Goal: Find specific page/section: Find specific page/section

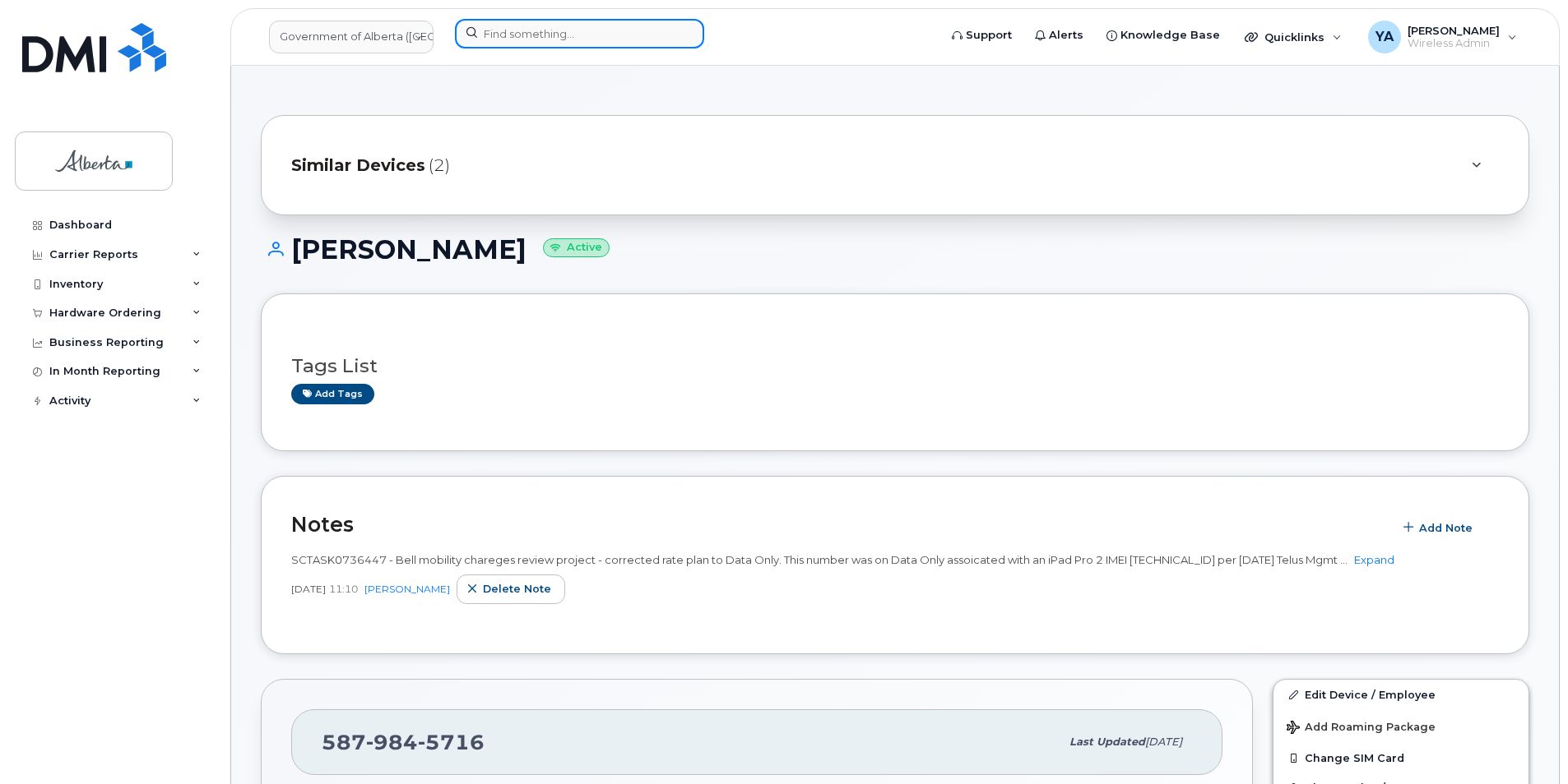
click at [481, 28] on input at bounding box center [580, 33] width 250 height 29
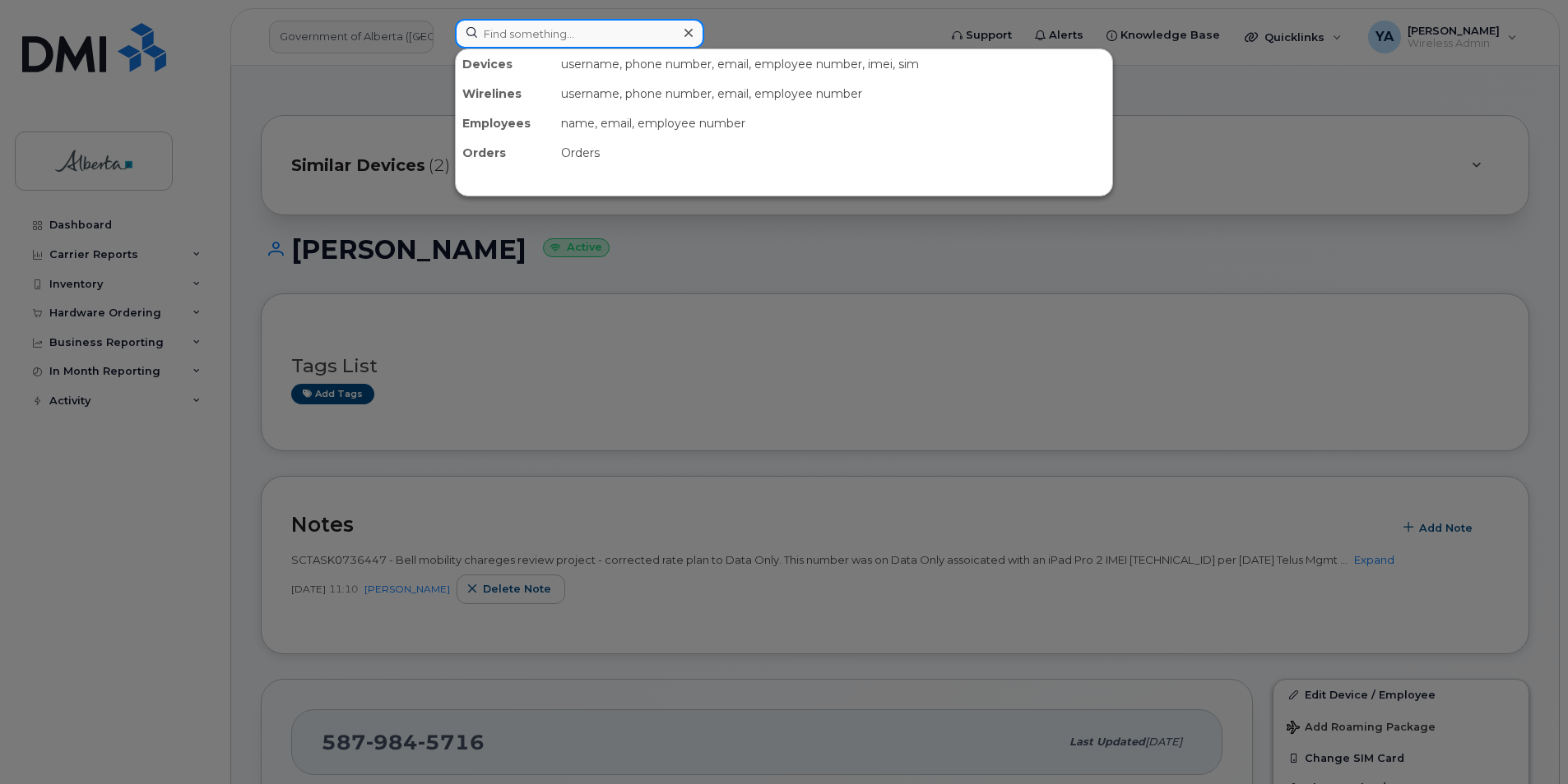
type input "7802644901"
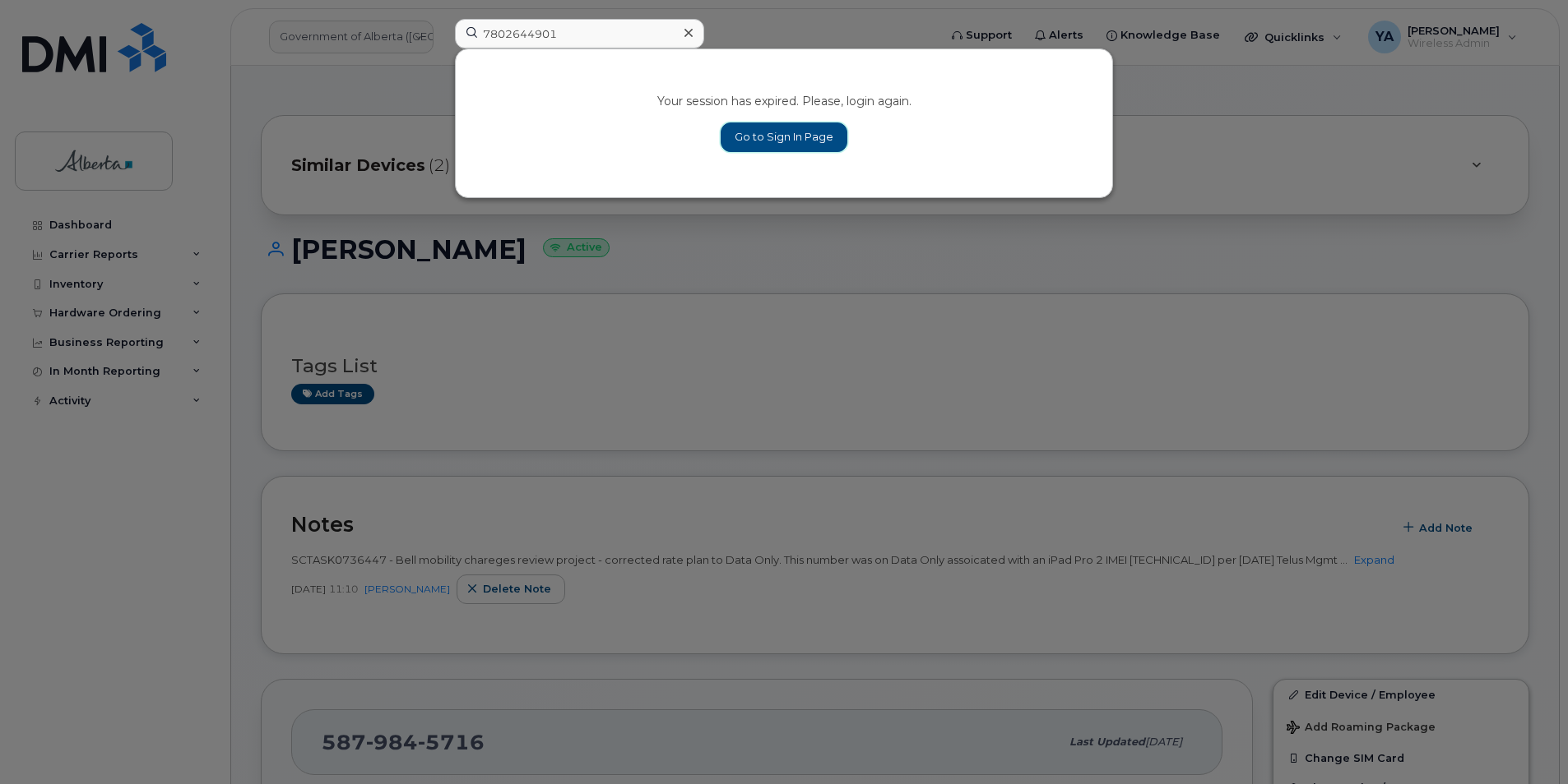
click at [810, 134] on link "Go to Sign In Page" at bounding box center [784, 138] width 127 height 29
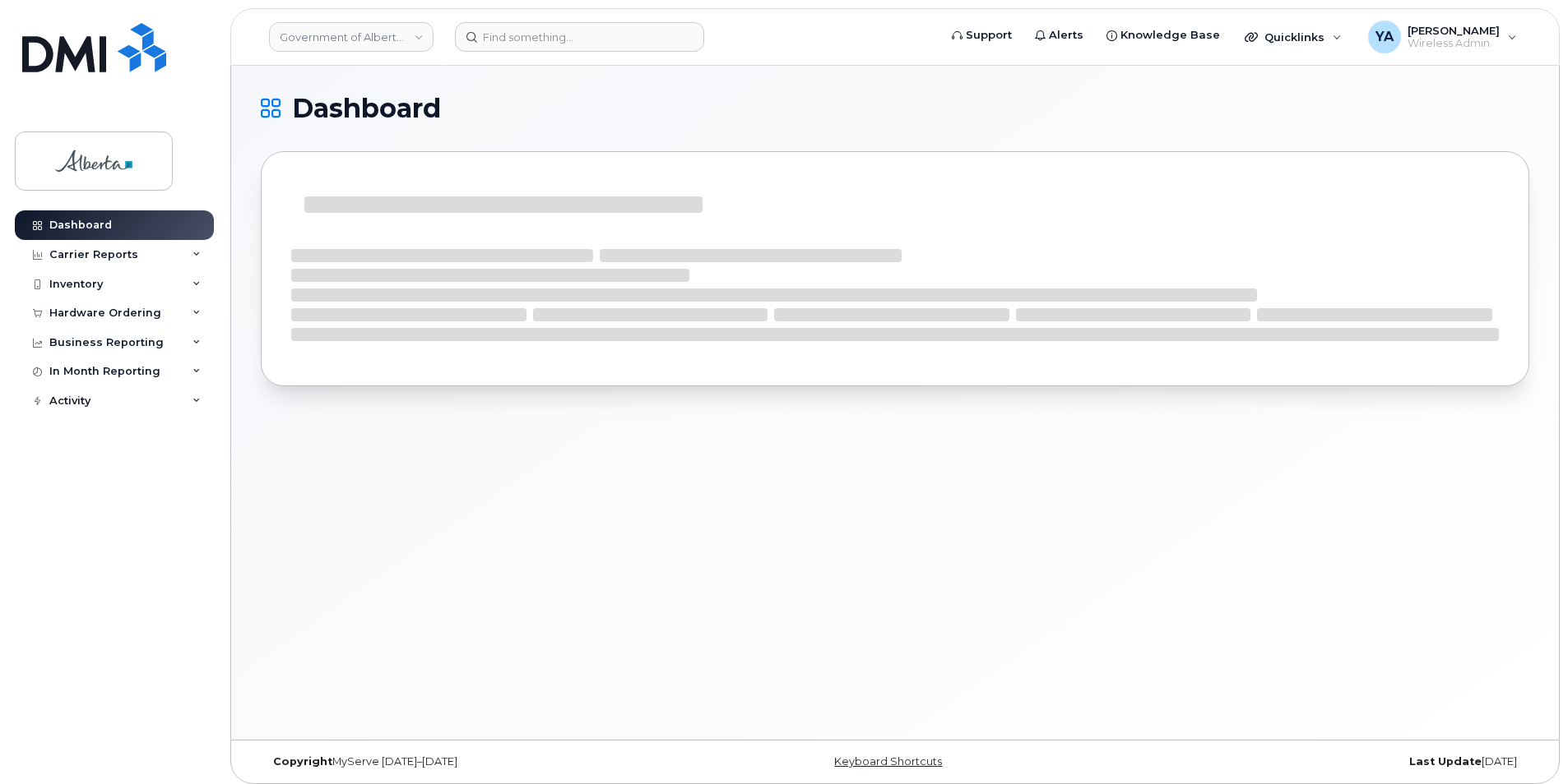
click at [569, 58] on header "Government of Alberta (GOA) Support Alerts Knowledge Base Quicklinks Suspend / …" at bounding box center [895, 36] width 1330 height 58
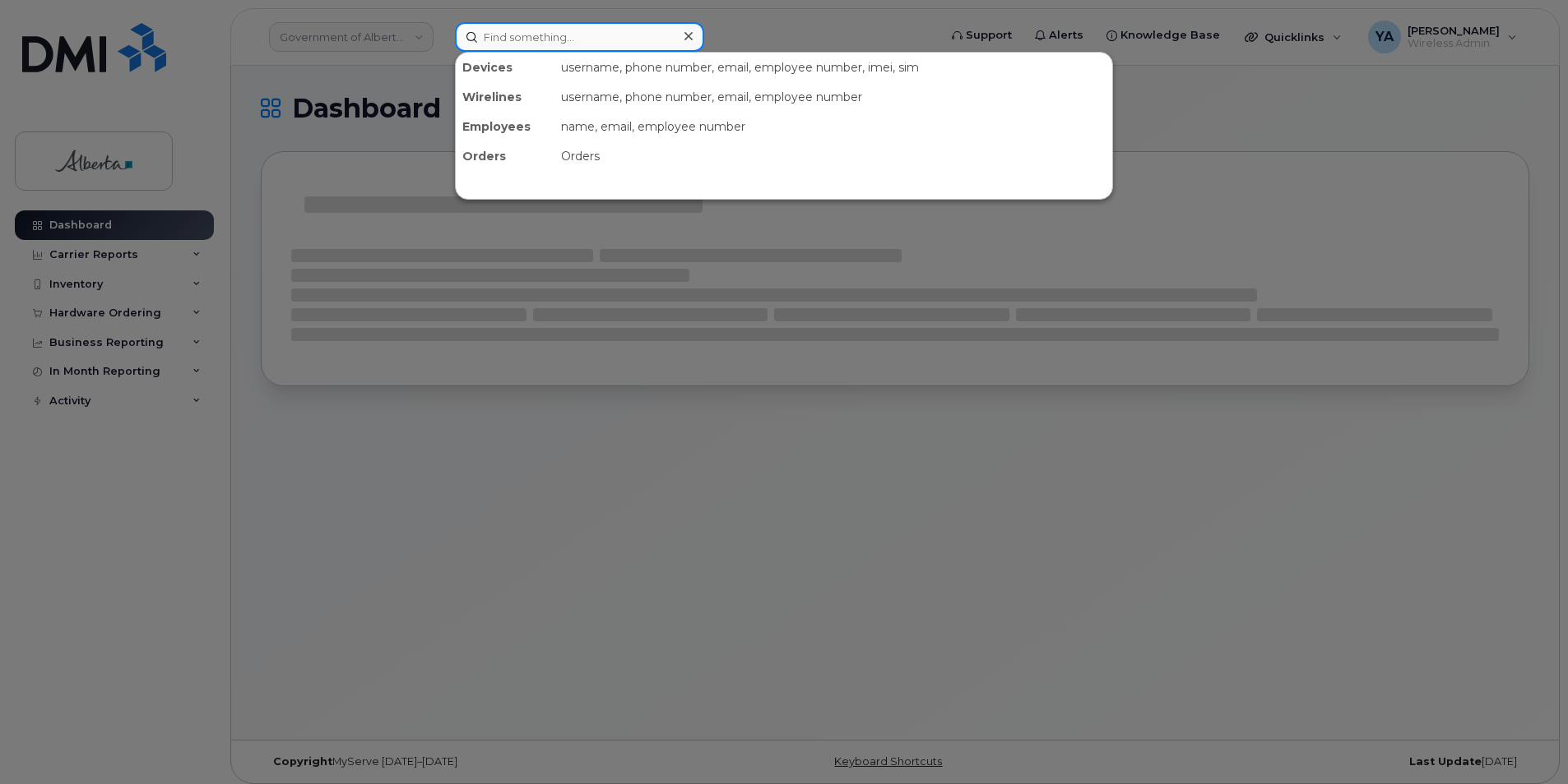
click at [569, 36] on input at bounding box center [580, 37] width 250 height 29
paste input "7802394760"
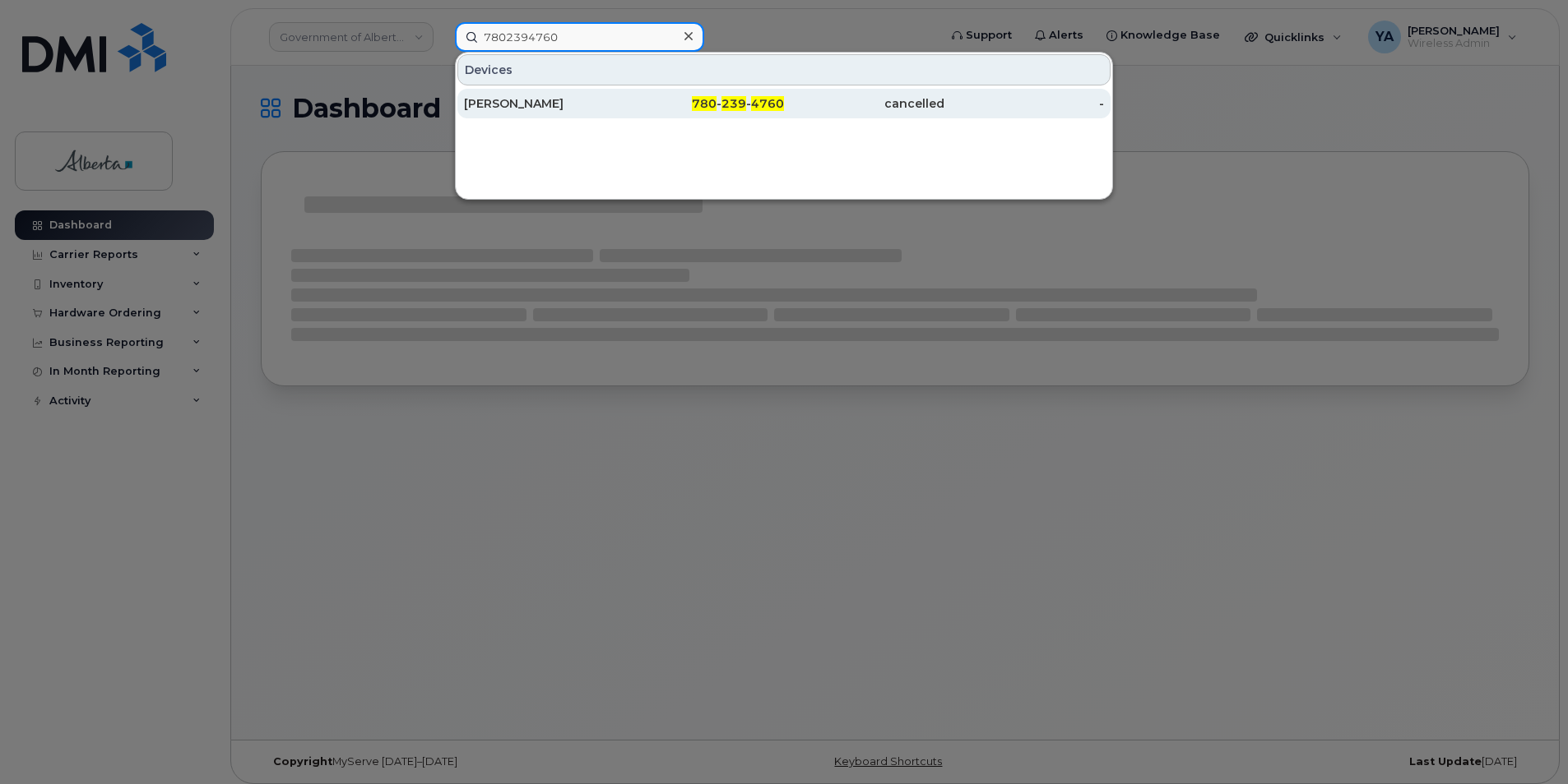
type input "7802394760"
click at [552, 98] on div "[PERSON_NAME]" at bounding box center [544, 103] width 160 height 17
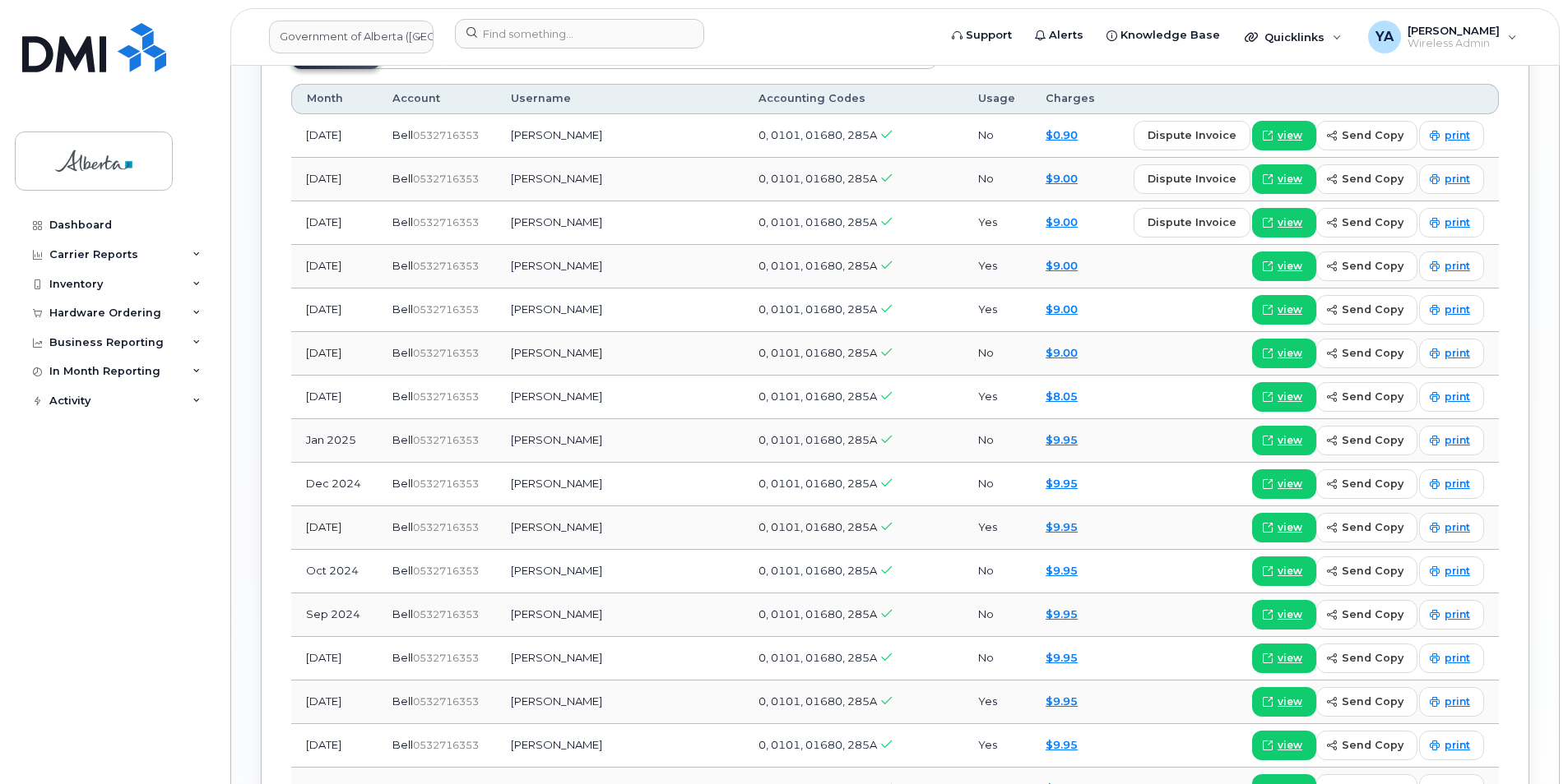
scroll to position [1562, 0]
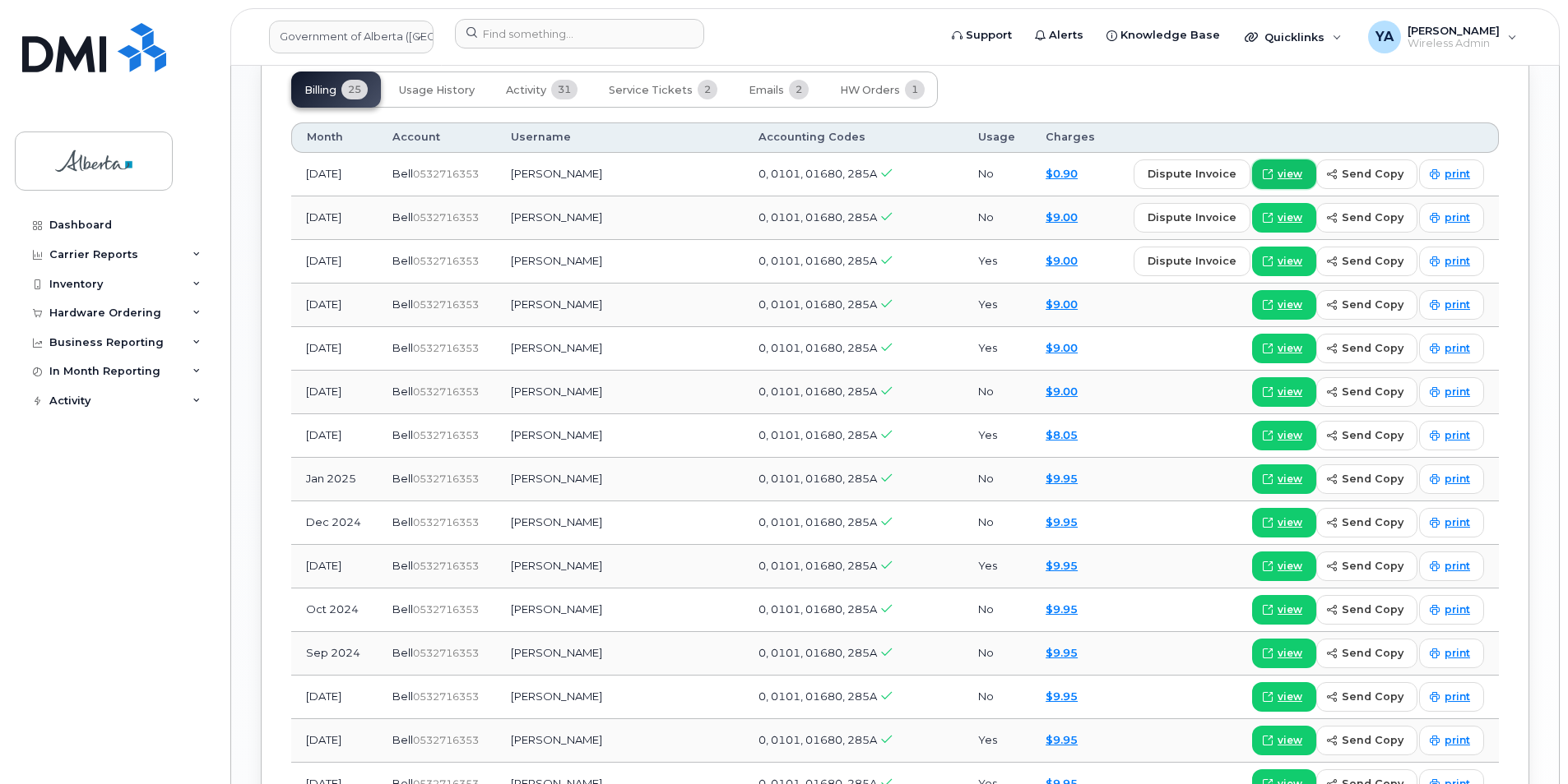
click at [1270, 169] on icon at bounding box center [1268, 174] width 10 height 10
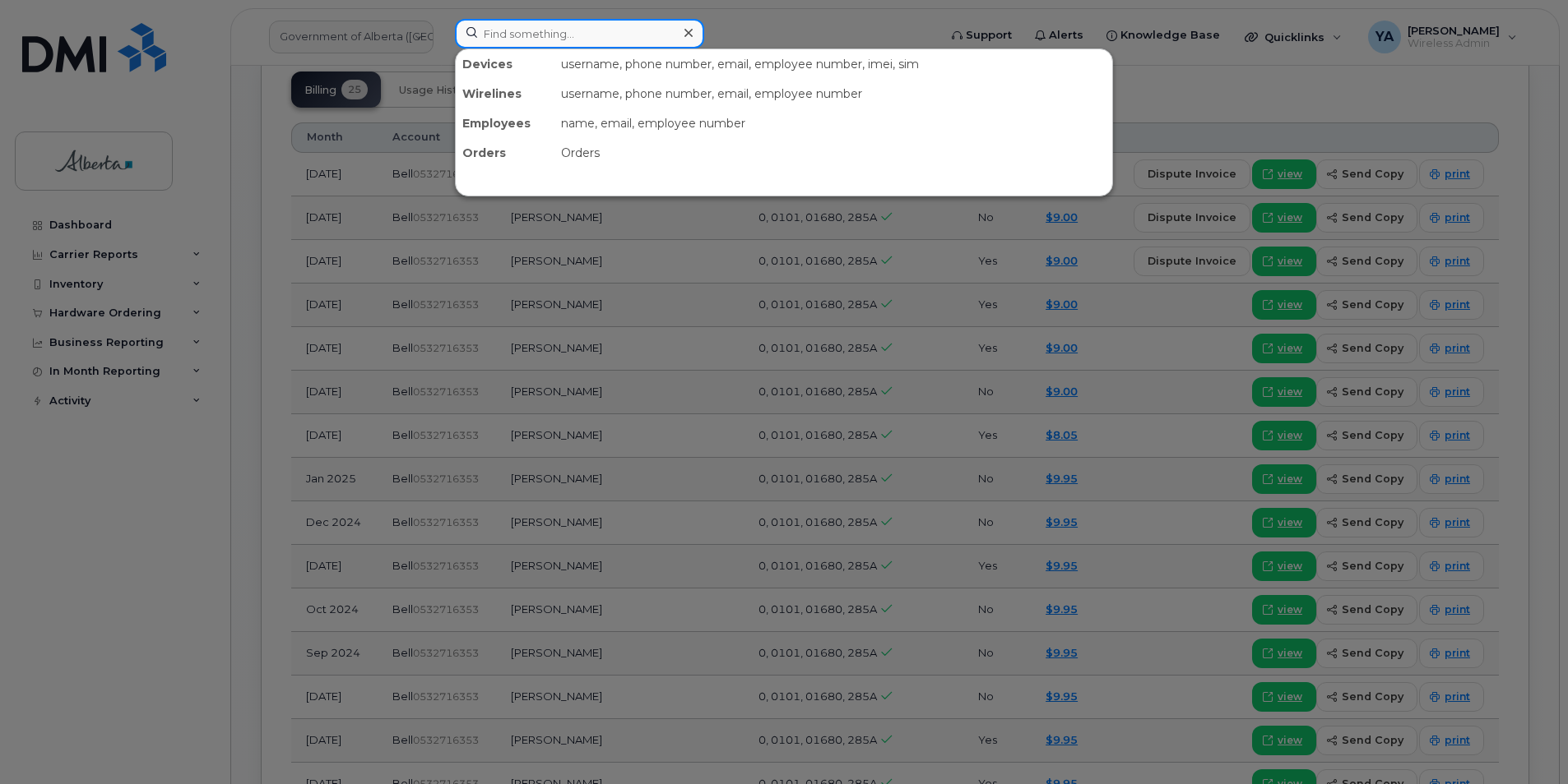
click at [576, 44] on input at bounding box center [580, 33] width 250 height 29
paste input "5873857406"
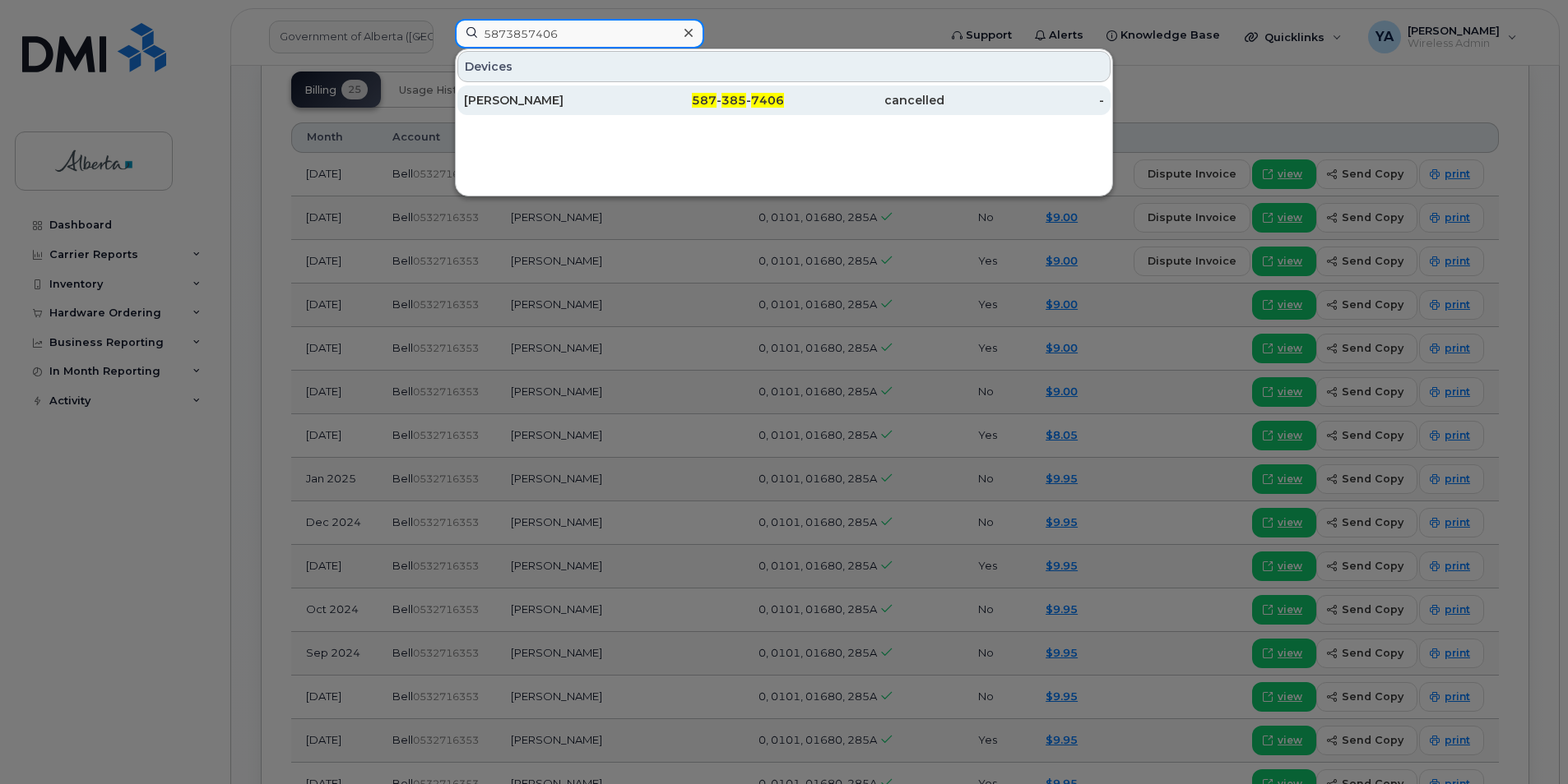
type input "5873857406"
click at [593, 96] on div "[PERSON_NAME]" at bounding box center [544, 100] width 160 height 17
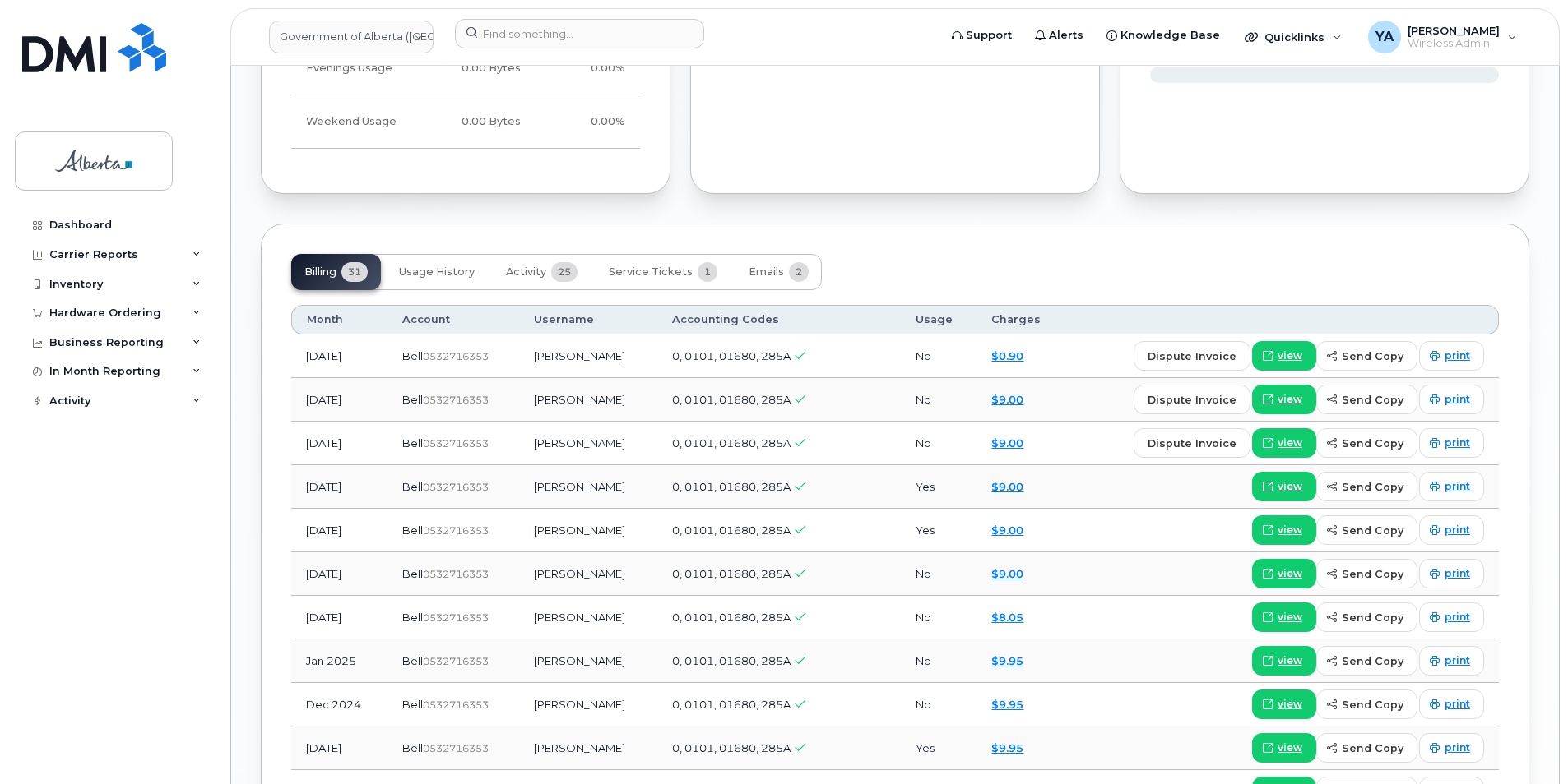
scroll to position [1398, 0]
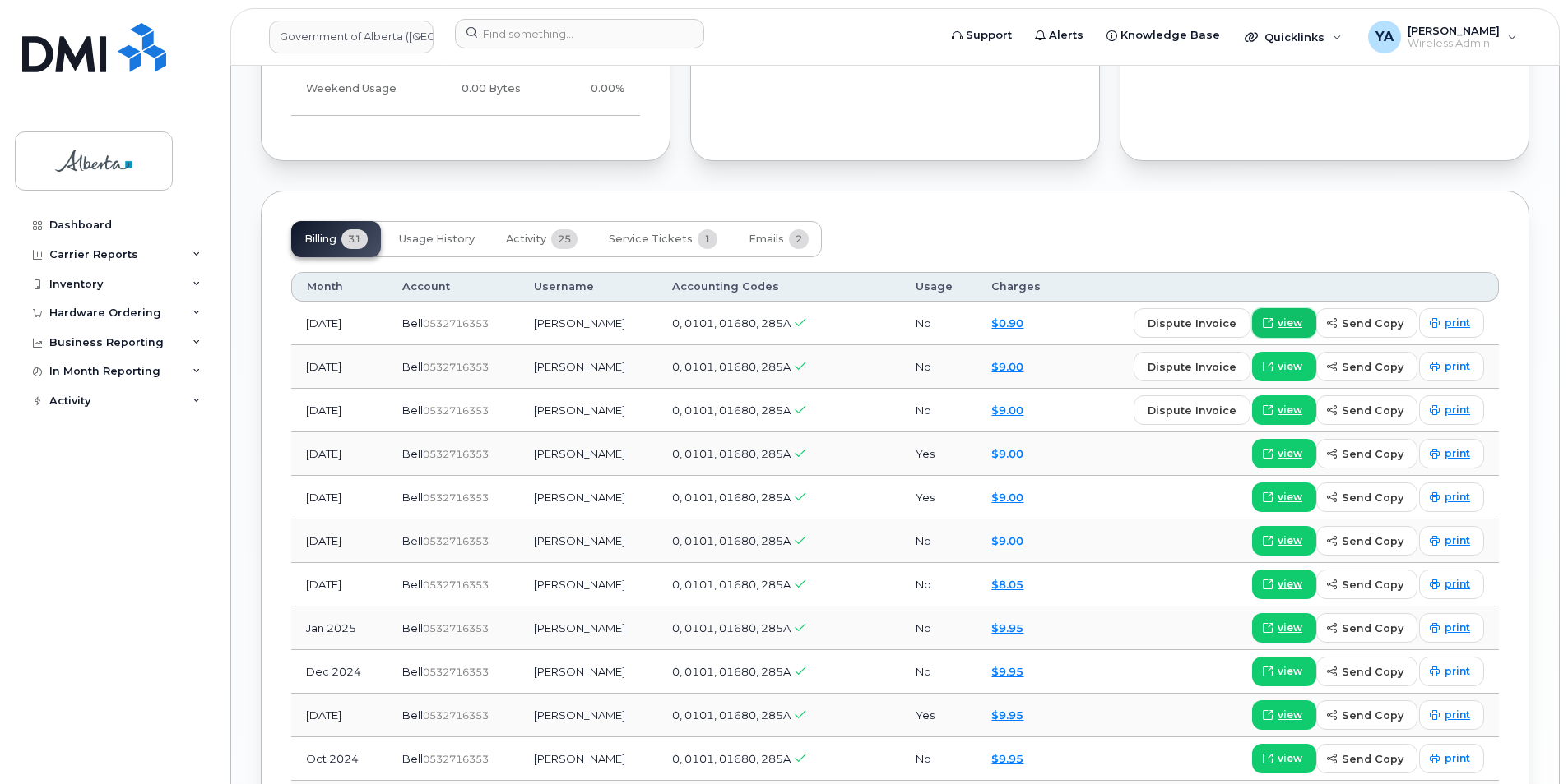
click at [1286, 327] on span "view" at bounding box center [1290, 322] width 25 height 15
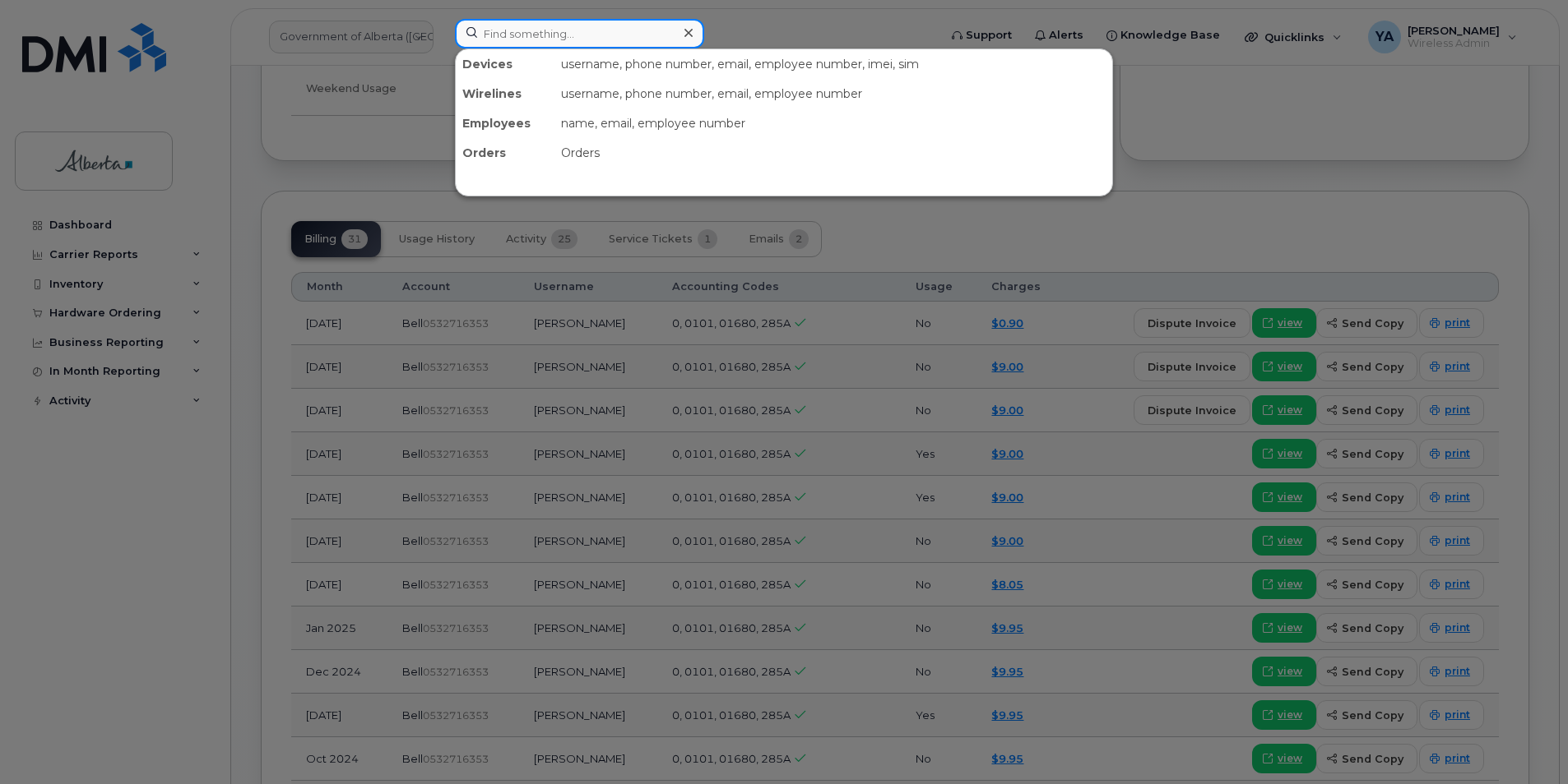
click at [515, 32] on input at bounding box center [580, 33] width 250 height 29
paste input "5875451803"
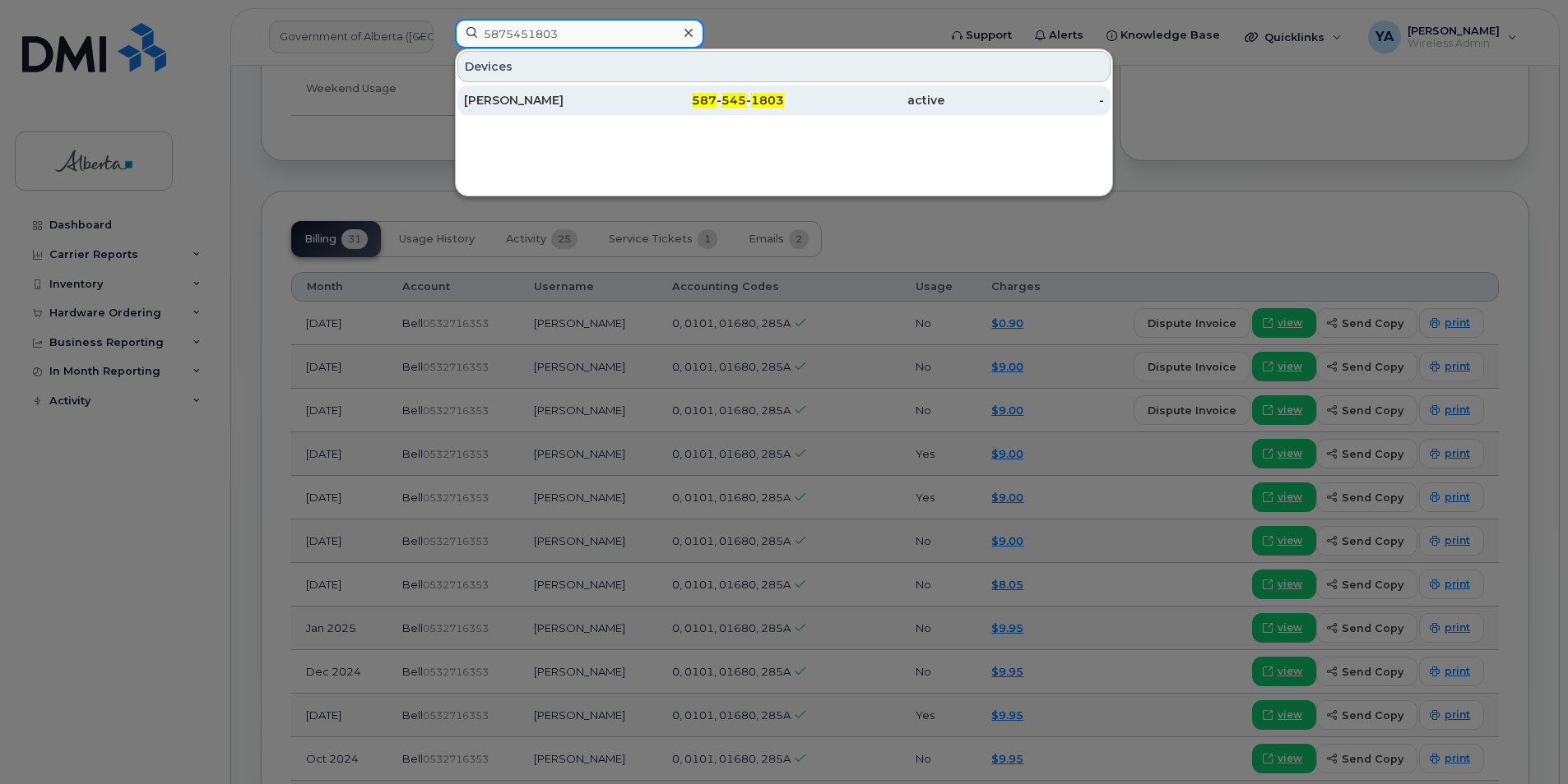
type input "5875451803"
click at [537, 108] on div "[PERSON_NAME]" at bounding box center [544, 100] width 160 height 17
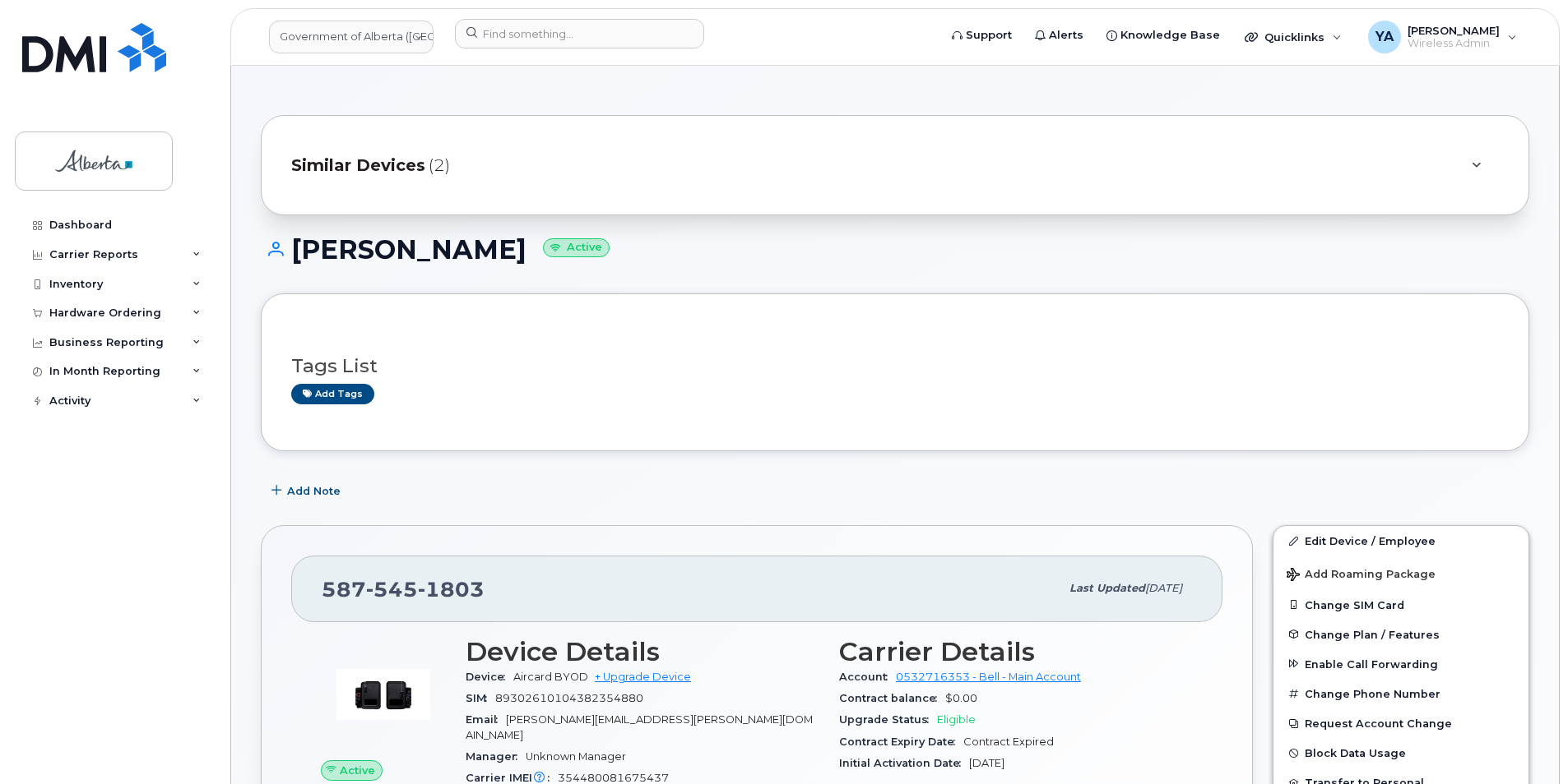
scroll to position [411, 0]
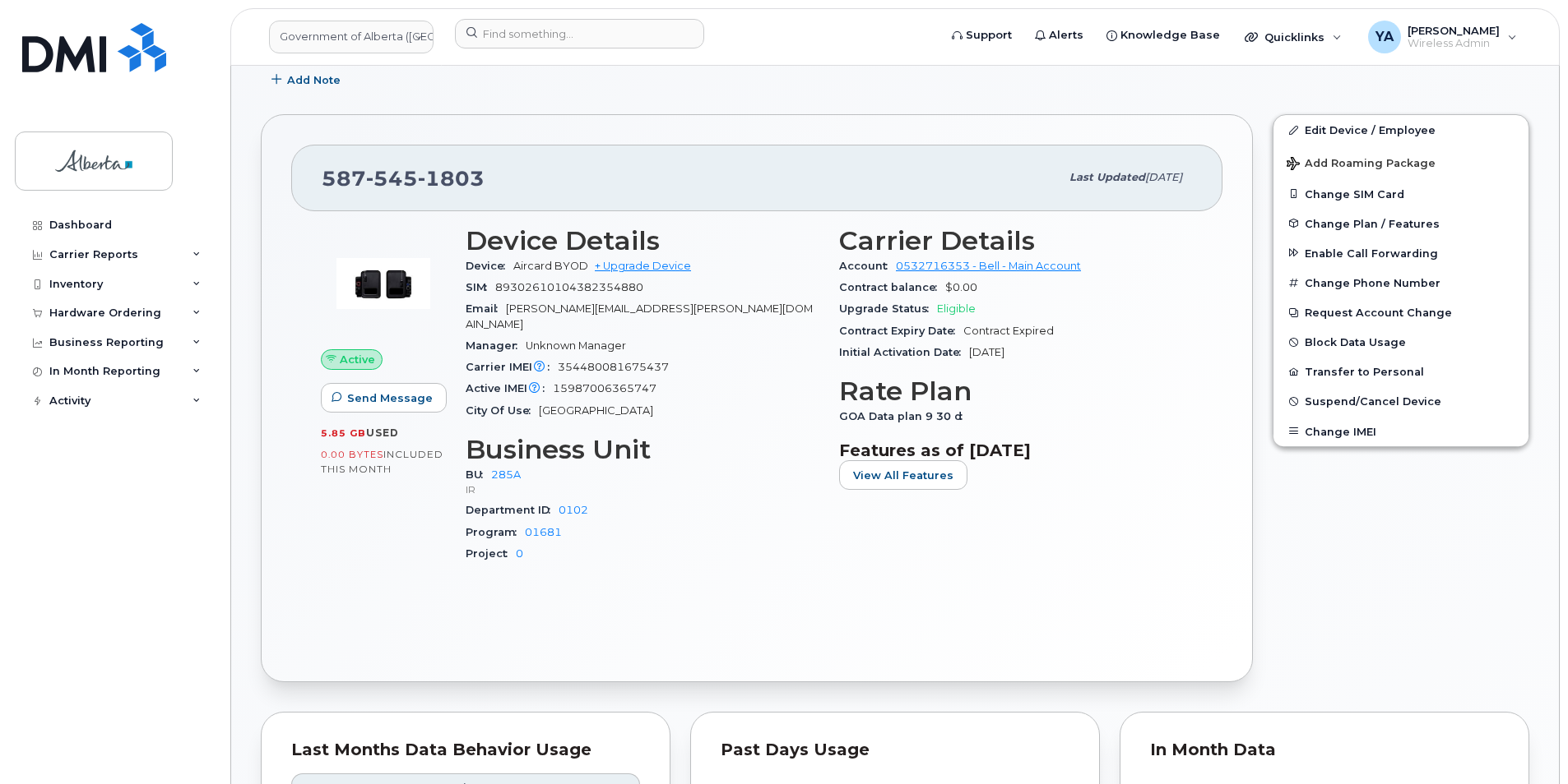
click at [371, 297] on img at bounding box center [383, 284] width 98 height 98
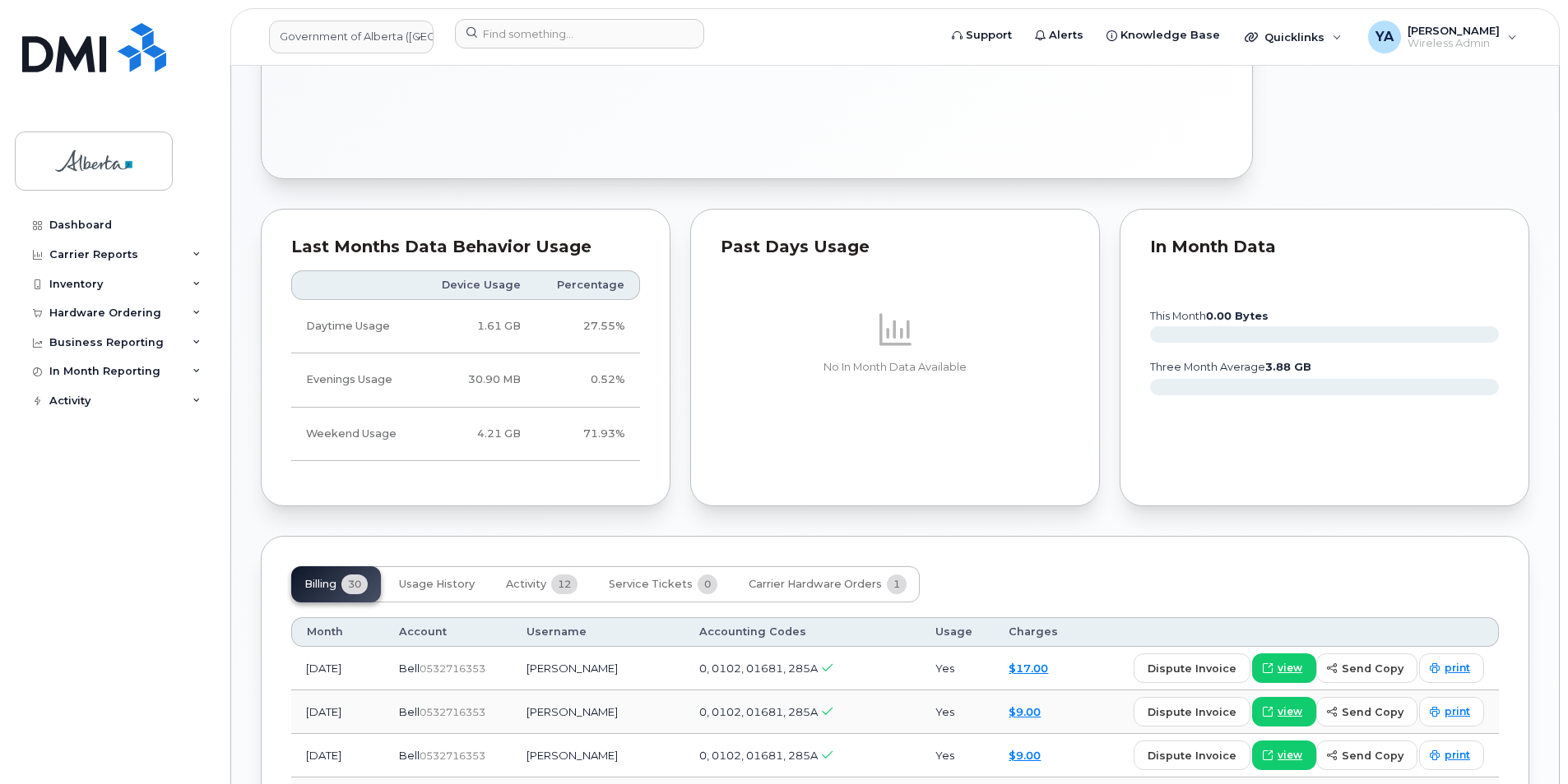
scroll to position [1233, 0]
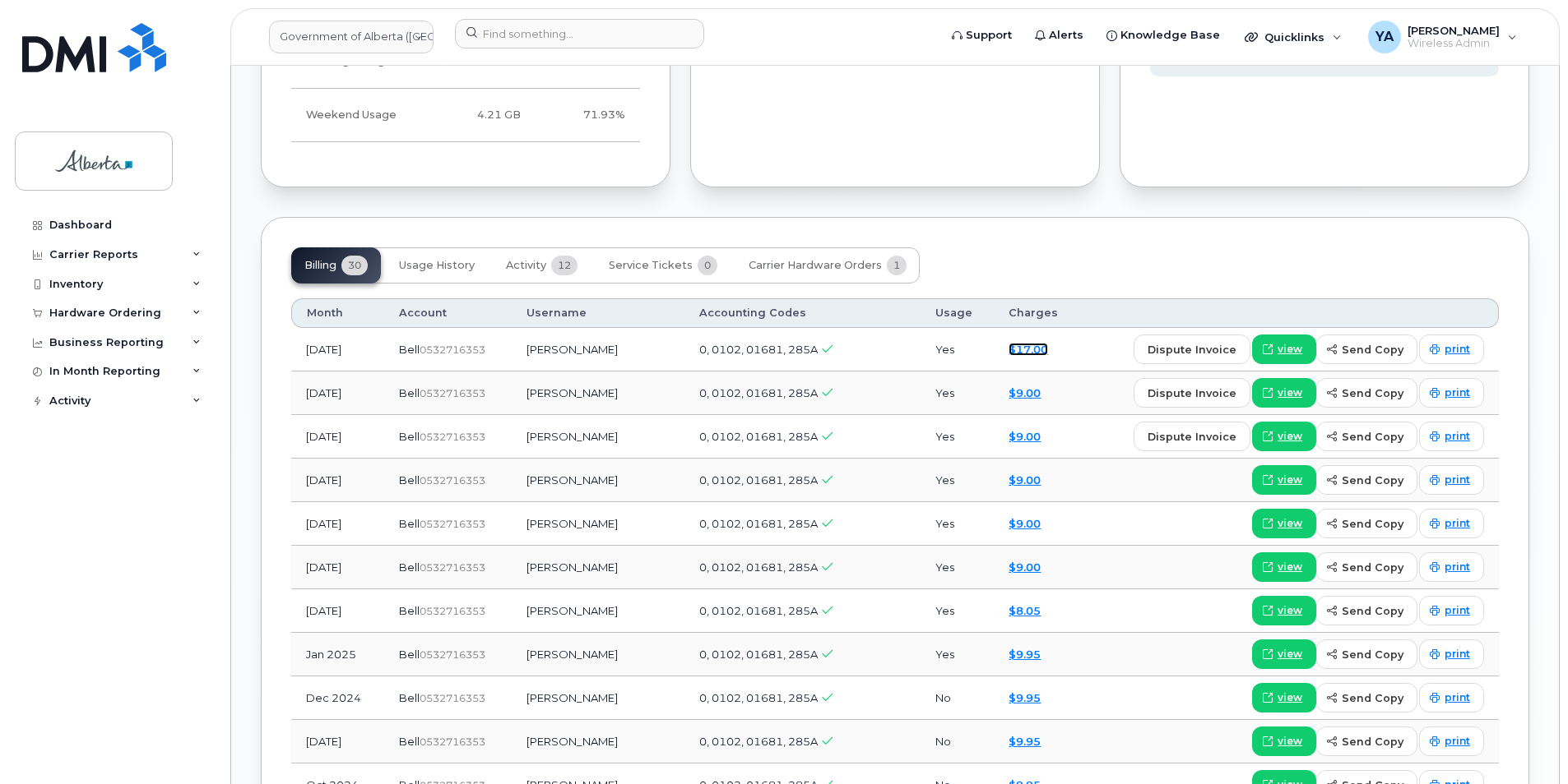
click at [1048, 343] on link "$17.00" at bounding box center [1028, 349] width 39 height 13
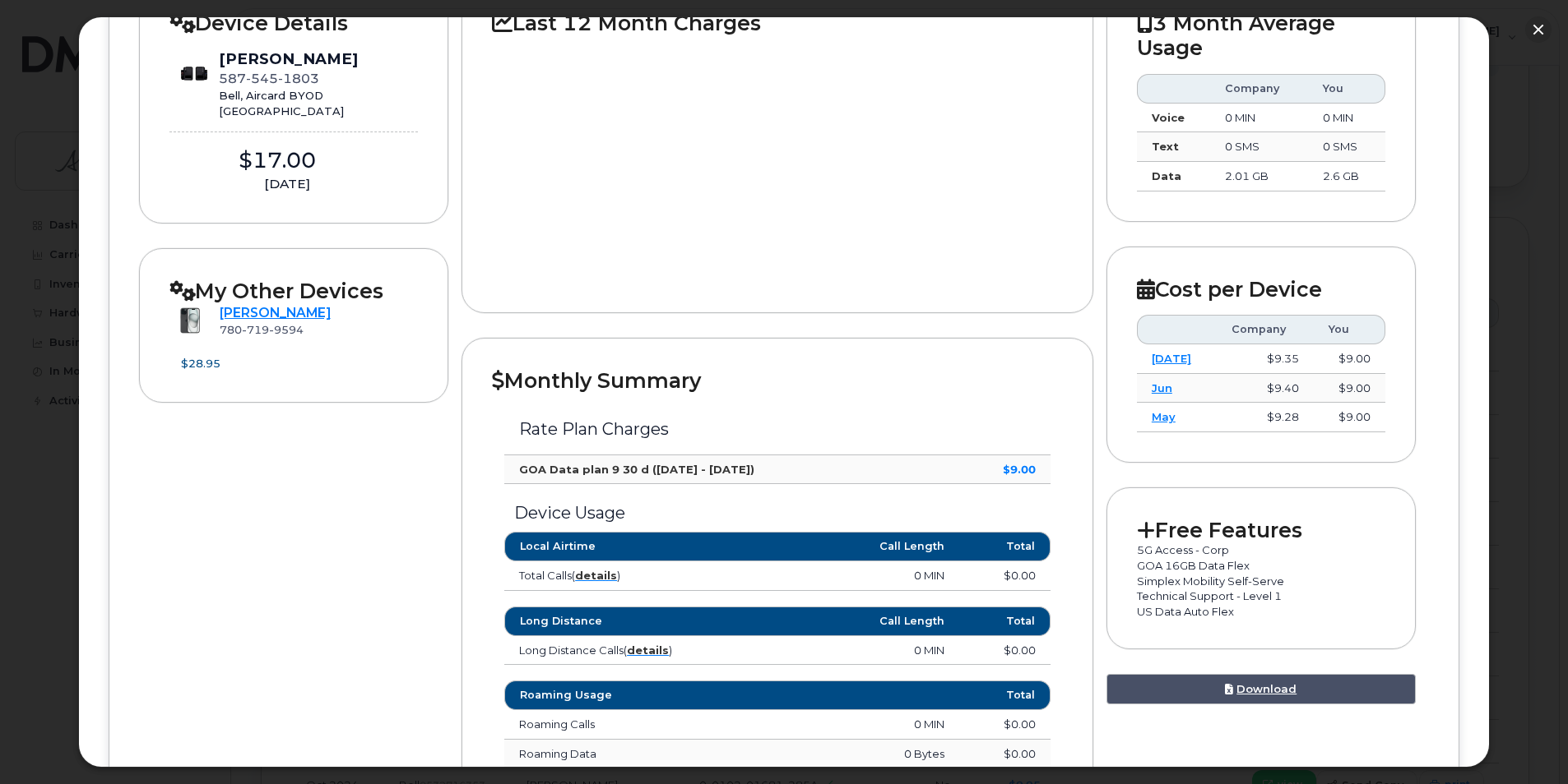
scroll to position [124, 0]
